Goal: Task Accomplishment & Management: Manage account settings

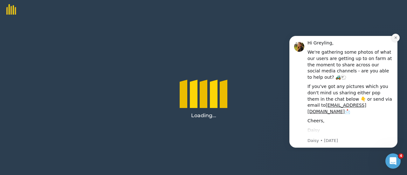
click at [398, 40] on button "Dismiss notification" at bounding box center [396, 38] width 8 height 8
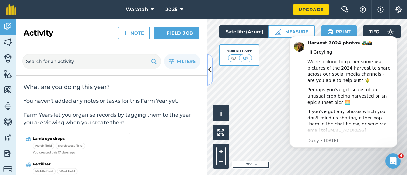
click at [208, 76] on button at bounding box center [210, 70] width 6 height 32
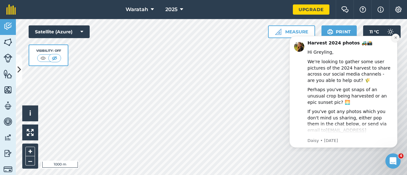
click at [396, 37] on icon "Dismiss notification" at bounding box center [395, 38] width 2 height 2
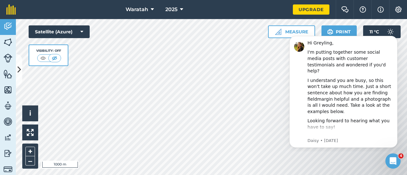
click at [396, 37] on icon "Dismiss notification" at bounding box center [396, 38] width 2 height 2
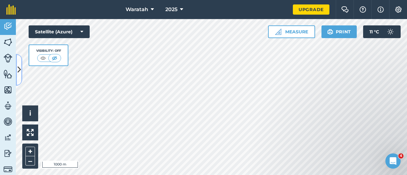
click at [18, 74] on icon at bounding box center [18, 69] width 3 height 11
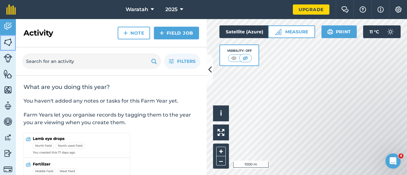
click at [8, 43] on img at bounding box center [7, 43] width 9 height 10
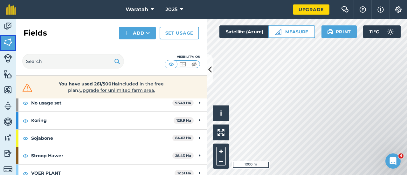
scroll to position [40, 0]
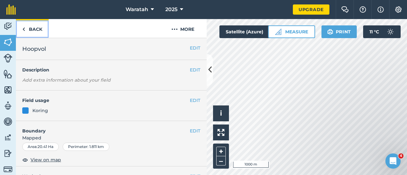
click at [36, 33] on link "Back" at bounding box center [32, 28] width 33 height 19
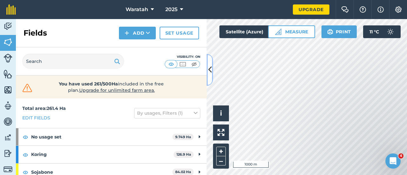
click at [209, 68] on icon at bounding box center [209, 69] width 3 height 11
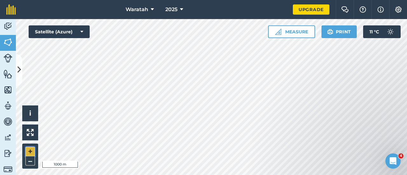
click at [33, 150] on button "+" at bounding box center [30, 152] width 10 height 10
click at [31, 161] on button "–" at bounding box center [30, 161] width 10 height 9
click at [18, 70] on icon at bounding box center [18, 69] width 3 height 11
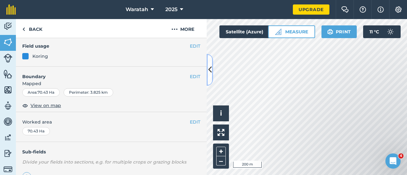
scroll to position [54, 0]
click at [190, 76] on button "EDIT" at bounding box center [195, 76] width 10 height 7
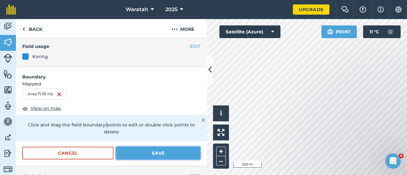
click at [164, 157] on button "Save" at bounding box center [158, 153] width 84 height 13
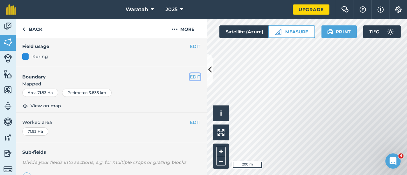
click at [193, 77] on button "EDIT" at bounding box center [195, 76] width 10 height 7
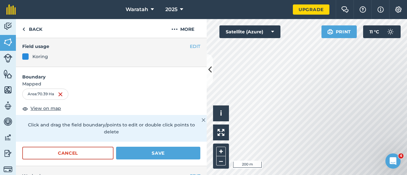
click at [162, 142] on form "Boundary Mapped Area : 70.39 Ha View on map Click and drag the field boundary/p…" at bounding box center [111, 116] width 191 height 99
click at [161, 152] on button "Save" at bounding box center [158, 153] width 84 height 13
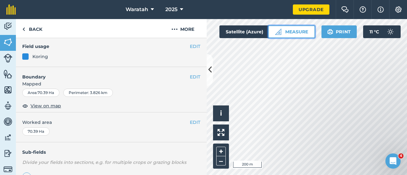
click at [286, 31] on button "Measure" at bounding box center [291, 31] width 47 height 13
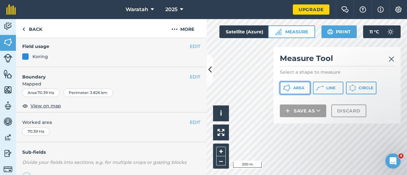
click at [298, 87] on span "Area" at bounding box center [298, 88] width 11 height 5
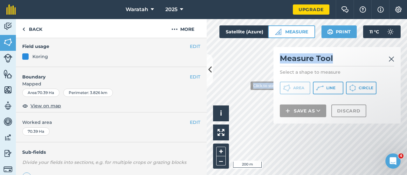
click at [245, 86] on div "Click to start drawing i © 2025 TomTom, Microsoft 200 m + – Satellite (Azure) M…" at bounding box center [307, 97] width 200 height 156
click at [212, 64] on button at bounding box center [210, 70] width 6 height 32
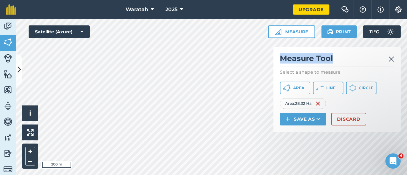
click at [394, 60] on img at bounding box center [392, 59] width 6 height 8
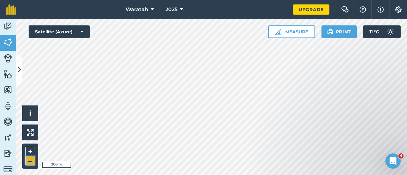
click at [31, 161] on button "–" at bounding box center [30, 161] width 10 height 9
click at [32, 151] on button "+" at bounding box center [30, 152] width 10 height 10
click at [19, 74] on icon at bounding box center [18, 69] width 3 height 11
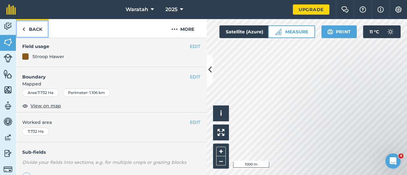
click at [39, 26] on link "Back" at bounding box center [32, 28] width 33 height 19
click at [32, 33] on link "Back" at bounding box center [32, 28] width 33 height 19
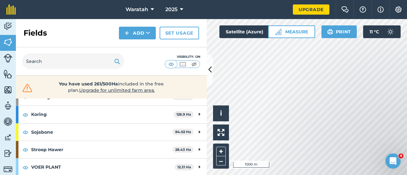
scroll to position [40, 0]
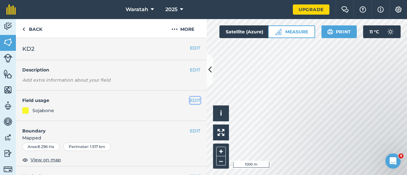
click at [190, 101] on button "EDIT" at bounding box center [195, 100] width 10 height 7
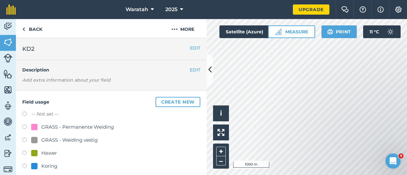
click at [23, 116] on label at bounding box center [26, 115] width 9 height 6
radio input "true"
radio input "false"
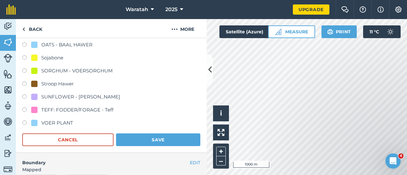
scroll to position [175, 0]
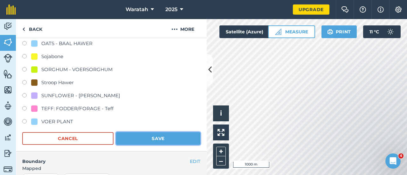
click at [157, 135] on button "Save" at bounding box center [158, 138] width 84 height 13
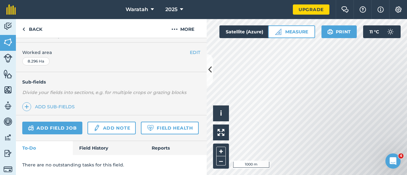
scroll to position [139, 0]
click at [35, 28] on link "Back" at bounding box center [32, 28] width 33 height 19
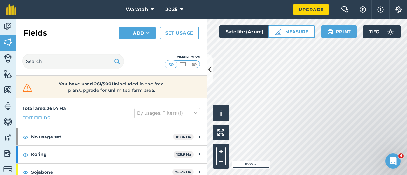
scroll to position [40, 0]
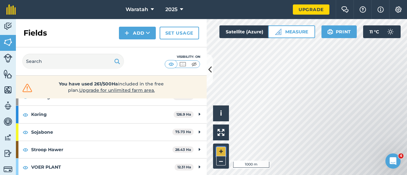
click at [219, 154] on button "+" at bounding box center [221, 152] width 10 height 10
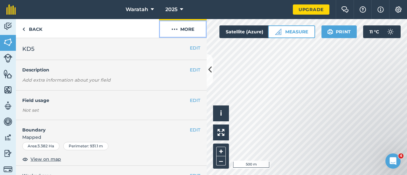
click at [193, 30] on button "More" at bounding box center [183, 28] width 48 height 19
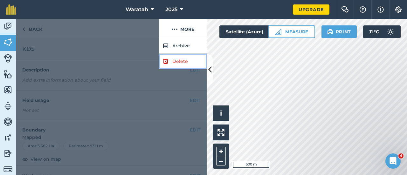
click at [185, 63] on link "Delete" at bounding box center [183, 62] width 48 height 16
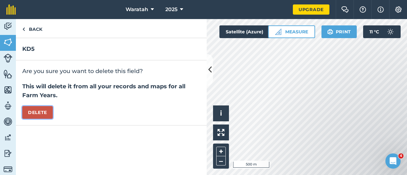
click at [45, 113] on button "Delete" at bounding box center [37, 112] width 31 height 13
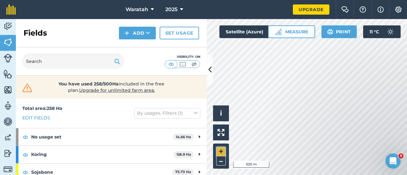
click at [223, 155] on button "+" at bounding box center [221, 152] width 10 height 10
click at [211, 69] on icon at bounding box center [209, 69] width 3 height 11
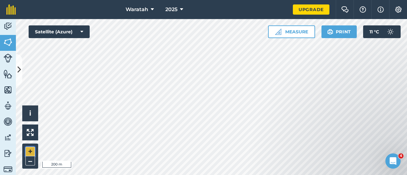
click at [31, 152] on button "+" at bounding box center [30, 152] width 10 height 10
click at [33, 161] on button "–" at bounding box center [30, 161] width 10 height 9
click at [19, 75] on icon at bounding box center [18, 69] width 3 height 11
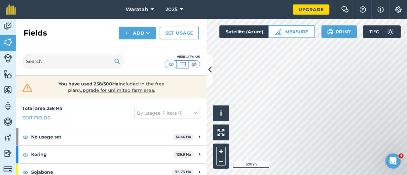
click at [184, 64] on img at bounding box center [183, 64] width 8 height 6
click at [193, 63] on img at bounding box center [194, 64] width 8 height 6
click at [185, 64] on img at bounding box center [183, 64] width 8 height 6
click at [209, 67] on icon at bounding box center [209, 69] width 3 height 11
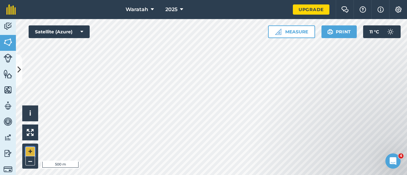
click at [31, 151] on button "+" at bounding box center [30, 152] width 10 height 10
click at [30, 149] on button "+" at bounding box center [30, 152] width 10 height 10
click at [26, 164] on button "–" at bounding box center [30, 161] width 10 height 9
click at [19, 74] on icon at bounding box center [18, 69] width 3 height 11
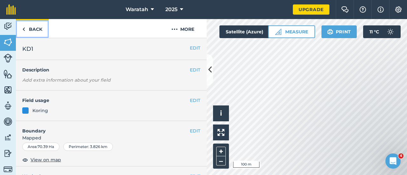
click at [36, 29] on link "Back" at bounding box center [32, 28] width 33 height 19
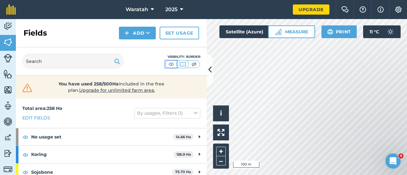
click at [170, 62] on img at bounding box center [171, 64] width 8 height 6
click at [209, 68] on icon at bounding box center [209, 69] width 3 height 11
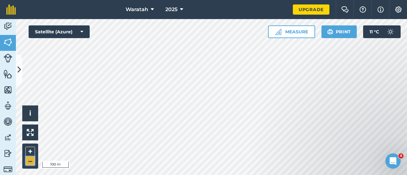
click at [26, 161] on button "–" at bounding box center [30, 161] width 10 height 9
